Goal: Task Accomplishment & Management: Complete application form

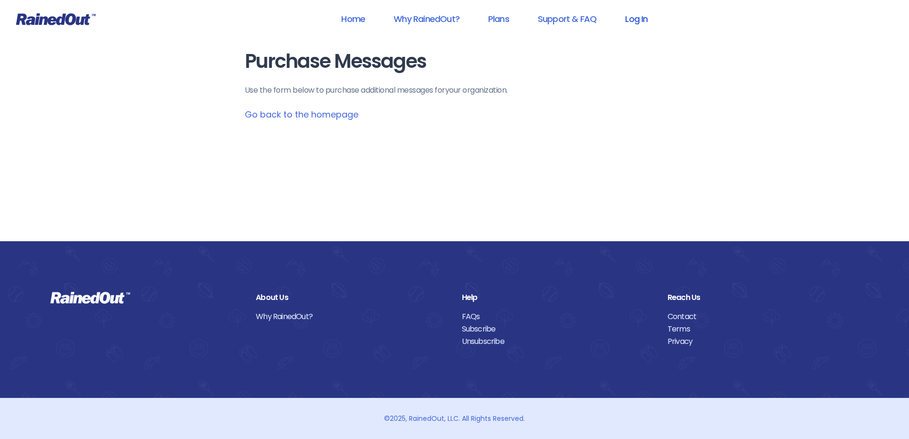
click at [644, 18] on link "Log In" at bounding box center [636, 18] width 47 height 21
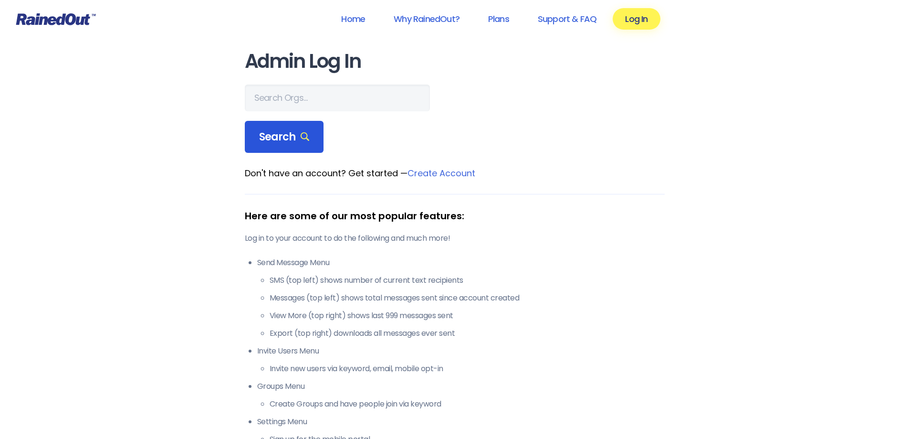
click at [291, 140] on span "Search" at bounding box center [284, 136] width 51 height 13
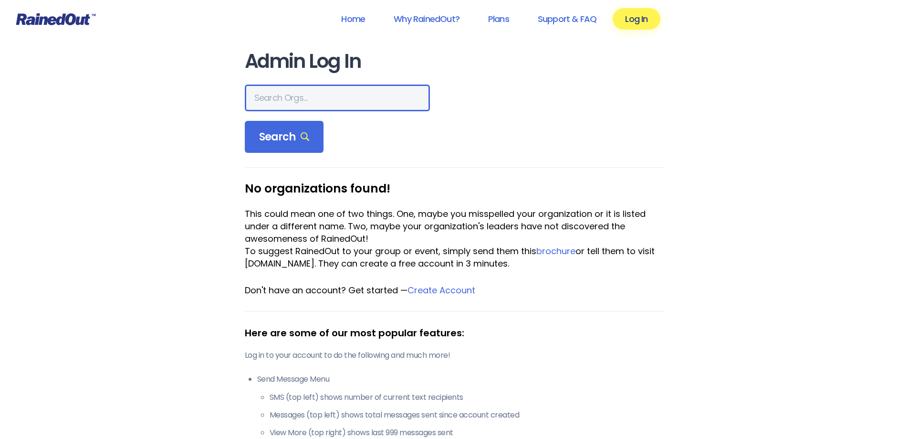
click at [287, 93] on input "text" at bounding box center [337, 97] width 185 height 27
type input "city of [GEOGRAPHIC_DATA]"
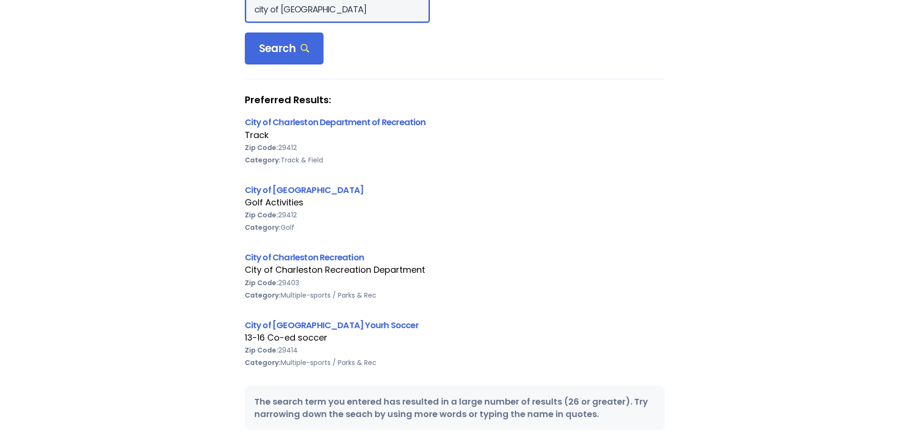
scroll to position [95, 0]
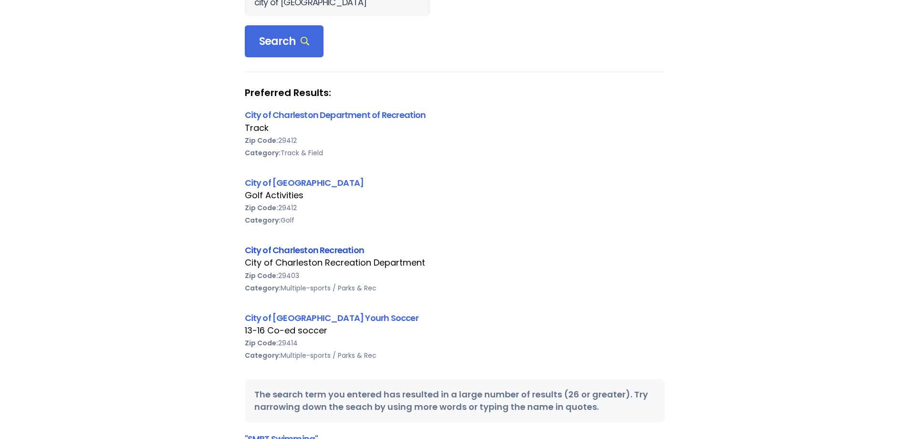
click at [346, 247] on link "City of Charleston Recreation" at bounding box center [305, 250] width 120 height 12
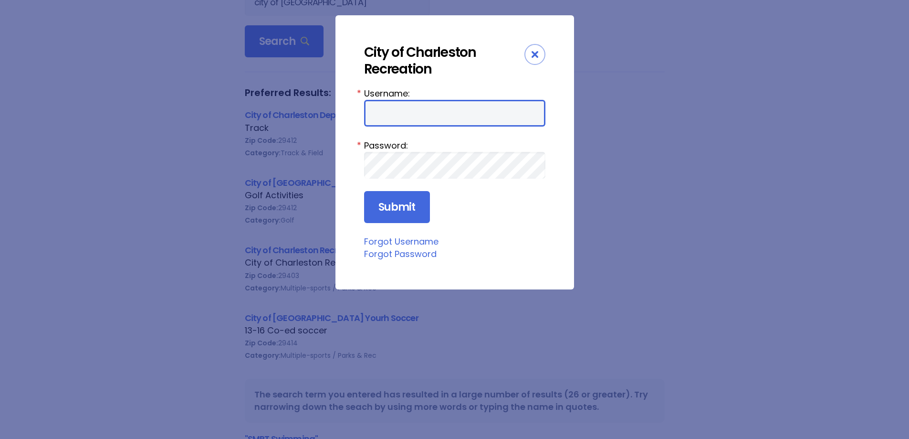
type input "[PERSON_NAME]-Island"
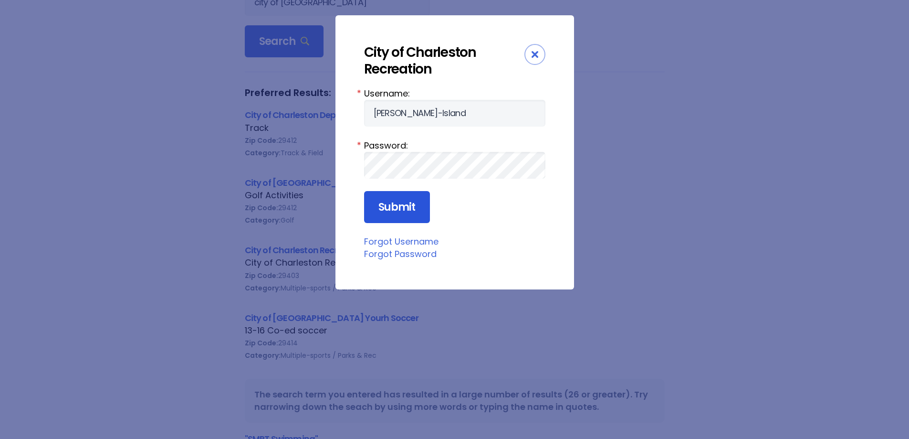
click at [398, 199] on input "Submit" at bounding box center [397, 207] width 66 height 32
